Goal: Book appointment/travel/reservation

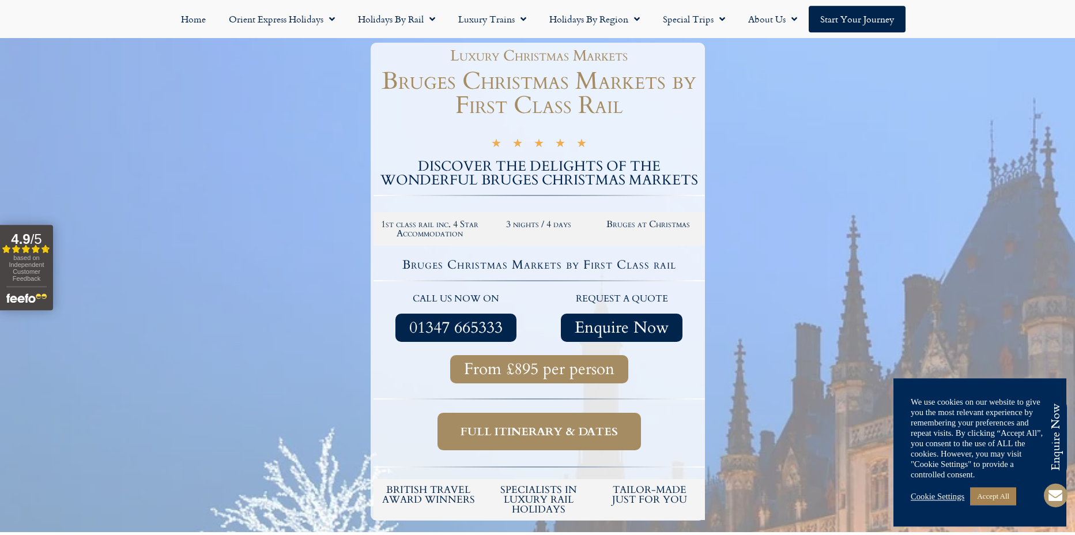
scroll to position [111, 0]
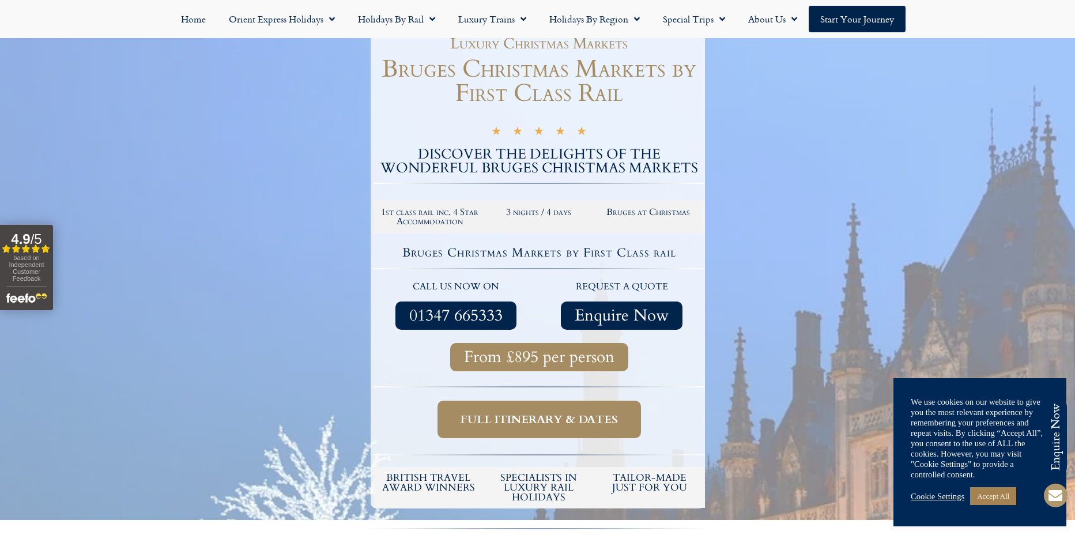
click at [537, 427] on span "Full itinerary & dates" at bounding box center [539, 419] width 157 height 14
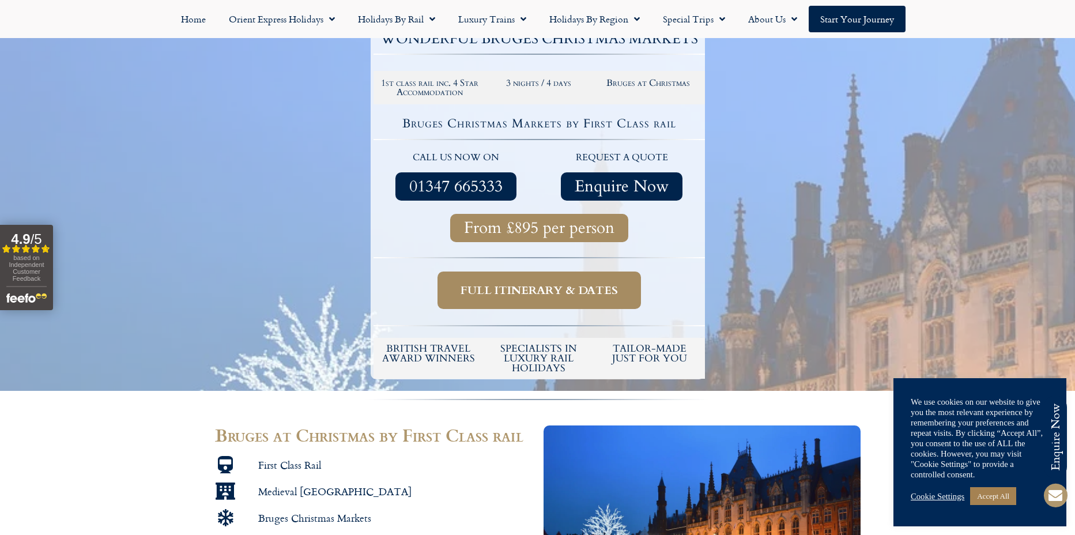
scroll to position [304, 0]
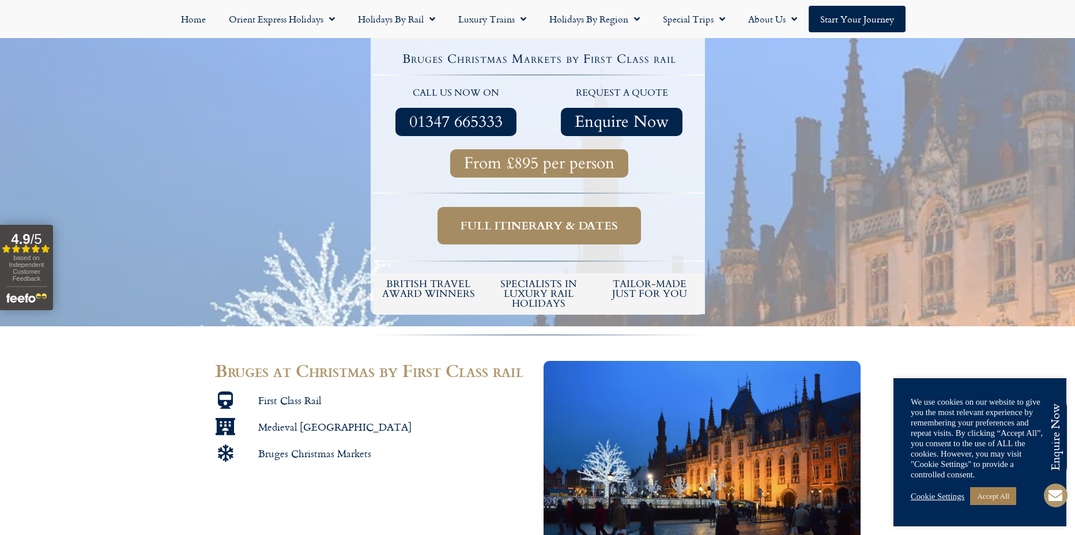
click at [536, 233] on span "Full itinerary & dates" at bounding box center [539, 225] width 157 height 14
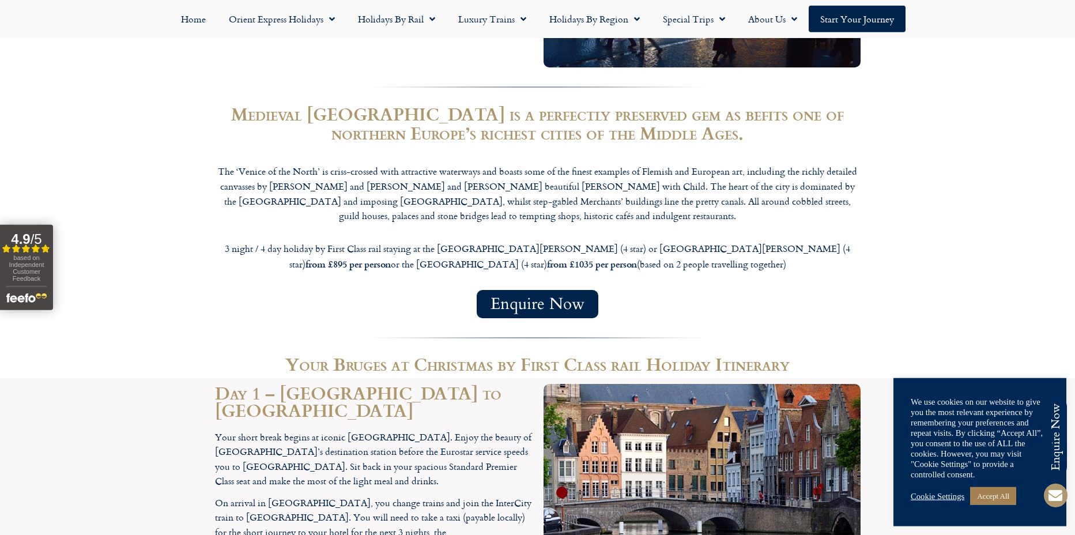
scroll to position [849, 0]
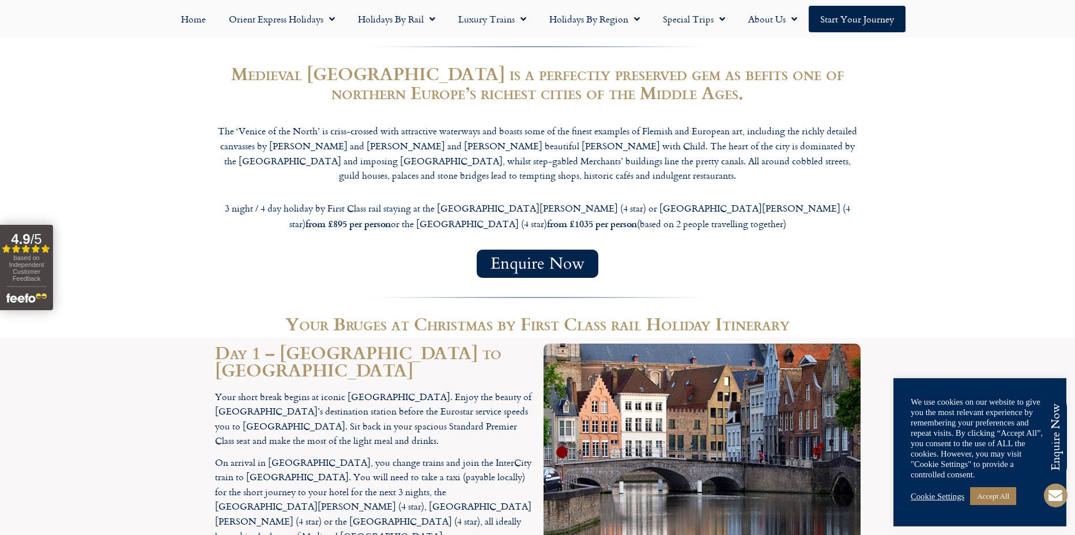
click at [950, 498] on link "Cookie Settings" at bounding box center [938, 496] width 54 height 10
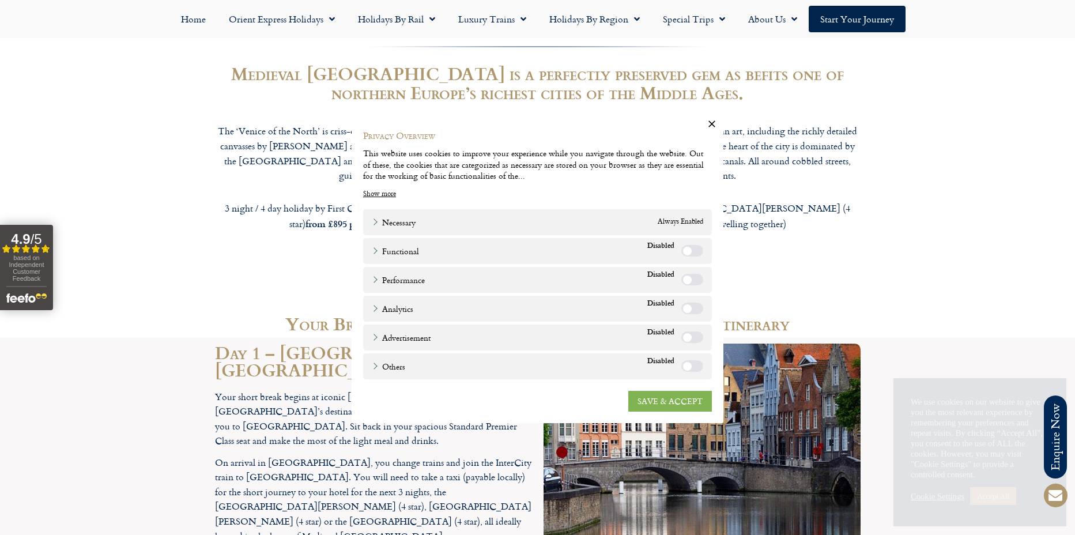
click at [671, 402] on link "SAVE & ACCEPT" at bounding box center [670, 400] width 84 height 21
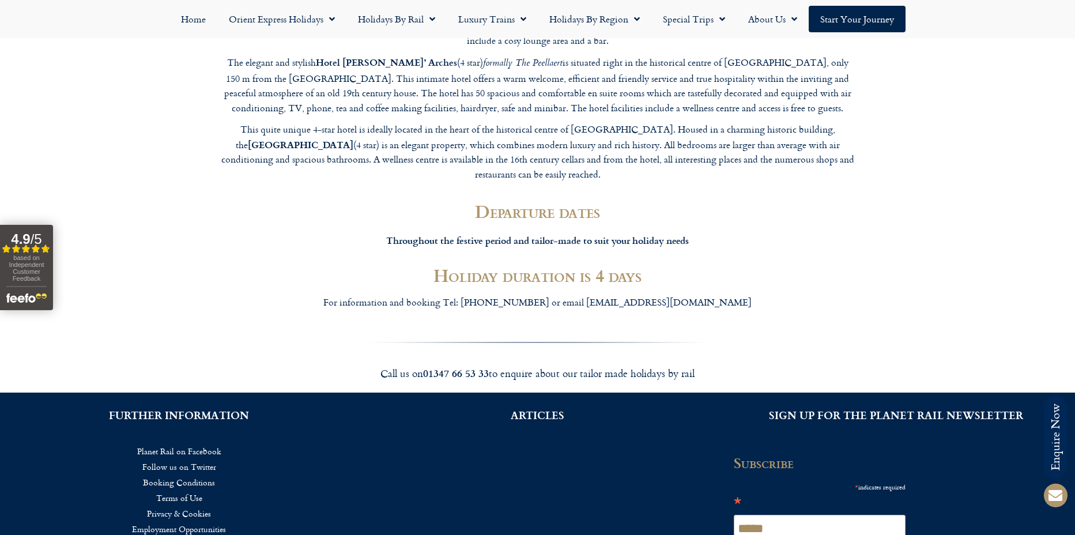
scroll to position [2131, 0]
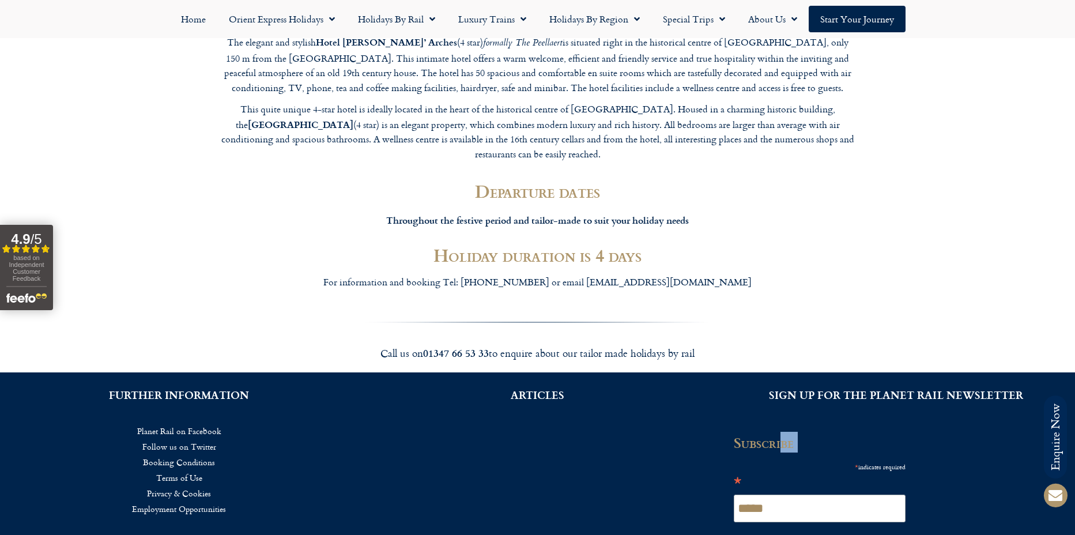
drag, startPoint x: 787, startPoint y: 396, endPoint x: 789, endPoint y: 407, distance: 11.2
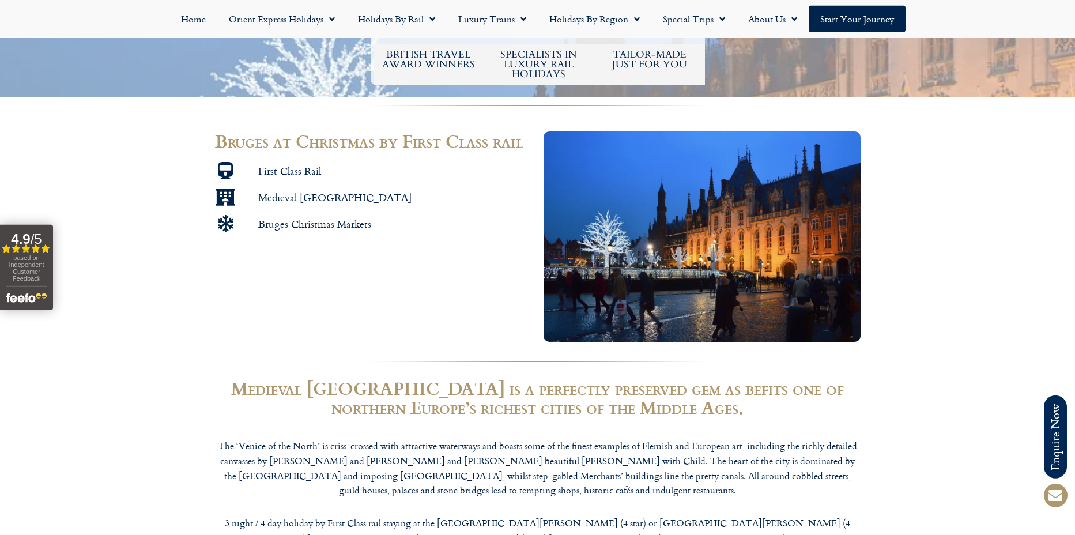
scroll to position [101, 0]
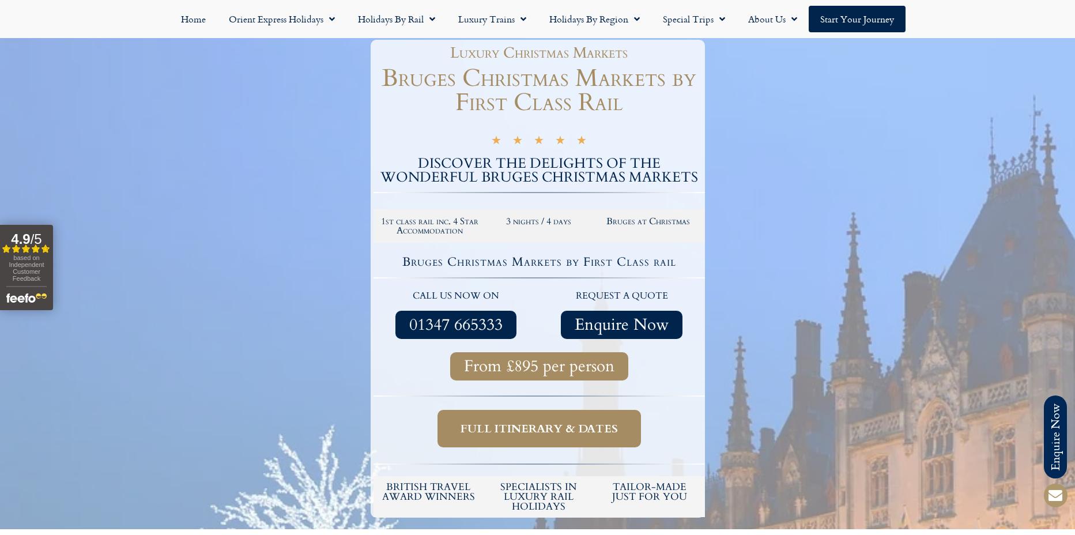
click at [549, 374] on span "From £895 per person" at bounding box center [539, 366] width 150 height 14
click at [853, 19] on link "Start your Journey" at bounding box center [857, 19] width 97 height 27
